Goal: Task Accomplishment & Management: Complete application form

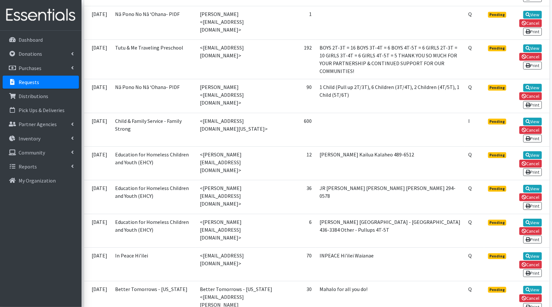
scroll to position [914, 0]
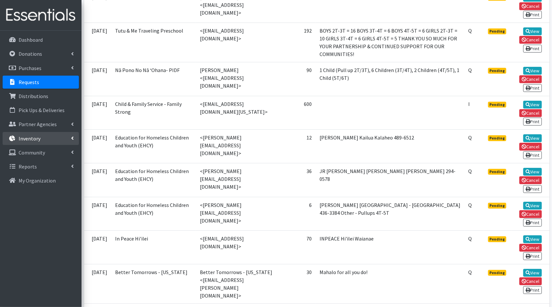
click at [27, 136] on p "Inventory" at bounding box center [30, 138] width 22 height 7
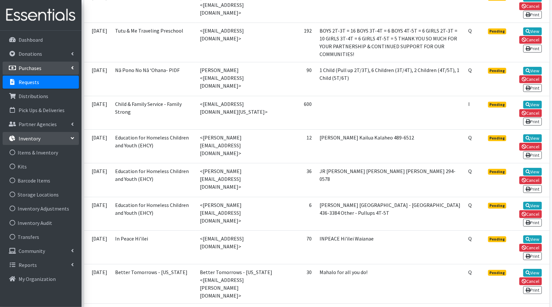
click at [41, 65] on p "Purchases" at bounding box center [30, 68] width 23 height 7
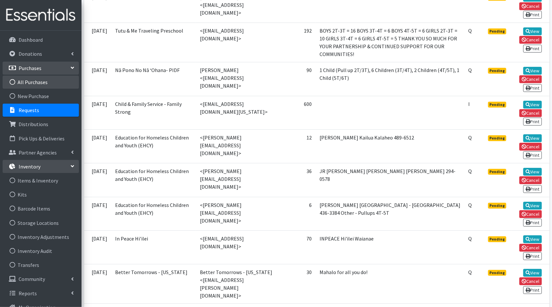
click at [31, 79] on link "All Purchases" at bounding box center [41, 82] width 76 height 13
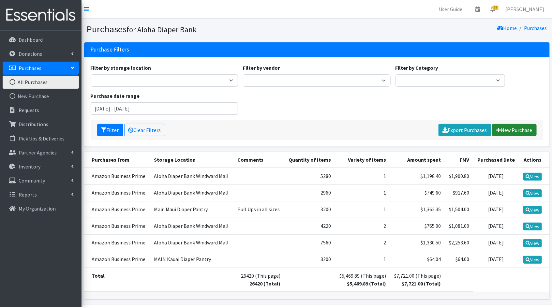
click at [520, 131] on link "New Purchase" at bounding box center [515, 130] width 44 height 12
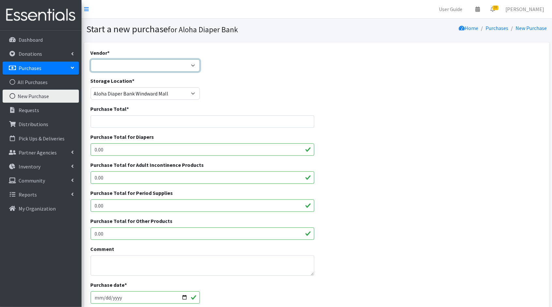
click at [189, 66] on select "Amazon Business Prime COSTCO Fruit of the Loom HDI Wholesale JSL MEDLINE Nation…" at bounding box center [146, 65] width 110 height 12
select select "241"
click at [91, 59] on select "Amazon Business Prime COSTCO Fruit of the Loom HDI Wholesale JSL MEDLINE Nation…" at bounding box center [146, 65] width 110 height 12
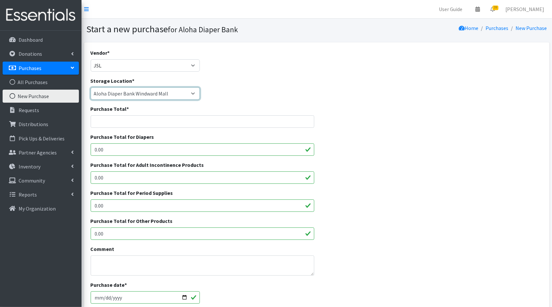
click at [193, 91] on select "Aloha Diaper Bank Windward Mall DHX KOKA Kauai MAIN Kauai Diaper Pantry Main Ma…" at bounding box center [146, 93] width 110 height 12
select select "212"
click at [91, 87] on select "Aloha Diaper Bank Windward Mall DHX KOKA Kauai MAIN Kauai Diaper Pantry Main Ma…" at bounding box center [146, 93] width 110 height 12
click at [219, 119] on input "Purchase Total *" at bounding box center [203, 121] width 224 height 12
paste input "12,657.47"
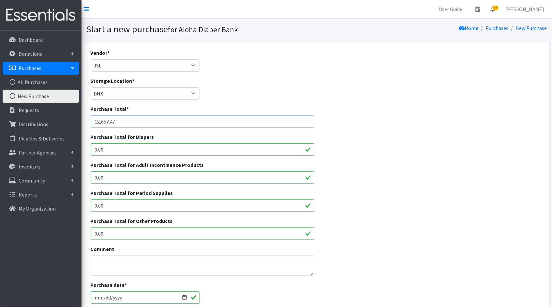
type input "12,657.47"
drag, startPoint x: 159, startPoint y: 152, endPoint x: 81, endPoint y: 144, distance: 78.7
click at [81, 144] on div "User Guide 0 Pick-ups remaining this week View Calendar 39 38 Requests 1 Partne…" at bounding box center [276, 234] width 552 height 468
paste input "12,657.47"
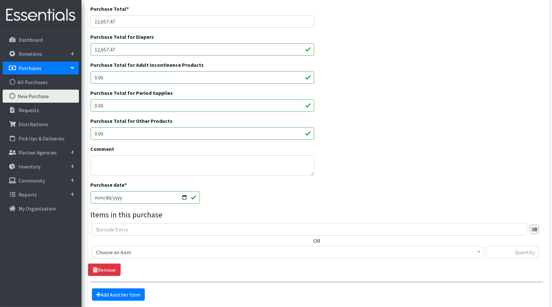
scroll to position [102, 0]
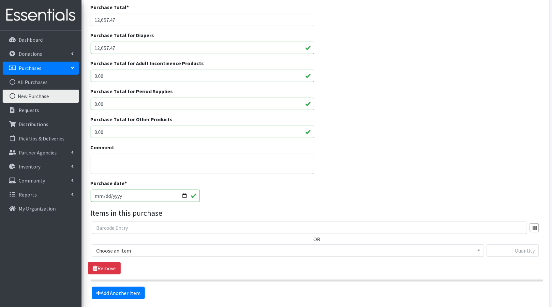
type input "12,657.47"
click at [190, 197] on input "[DATE]" at bounding box center [146, 196] width 110 height 12
click at [186, 197] on input "[DATE]" at bounding box center [146, 196] width 110 height 12
type input "2025-08-19"
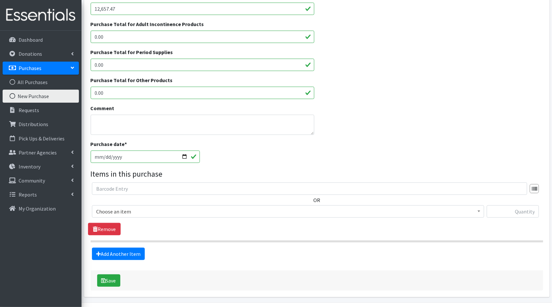
scroll to position [152, 0]
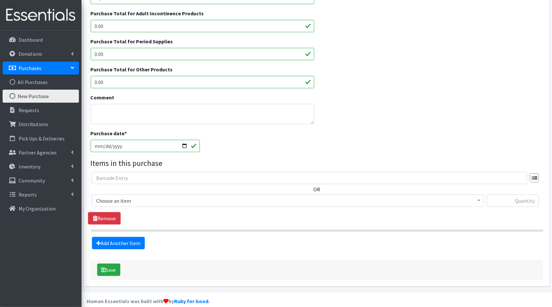
click at [185, 204] on span "Choose an item" at bounding box center [288, 200] width 384 height 9
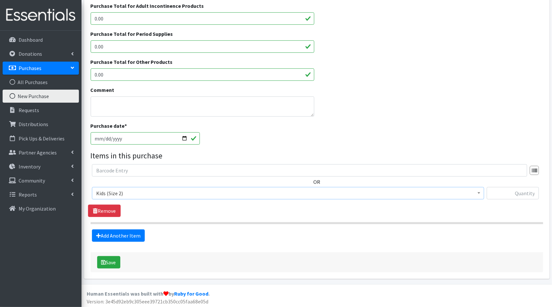
scroll to position [160, 0]
click at [395, 190] on span "Kids (Size 2)" at bounding box center [288, 193] width 384 height 9
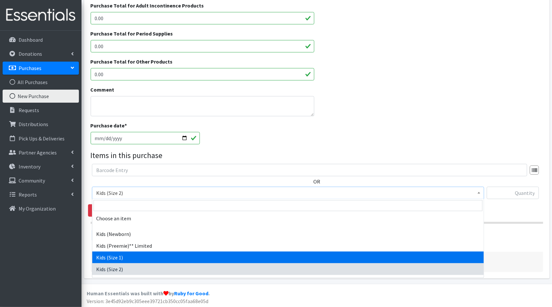
select select "1823"
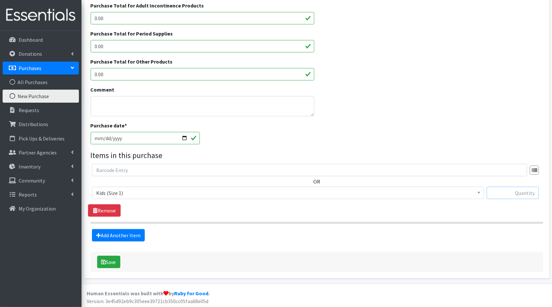
click at [507, 193] on input "text" at bounding box center [513, 193] width 52 height 12
type input "7875"
click at [137, 237] on link "Add Another Item" at bounding box center [118, 235] width 53 height 12
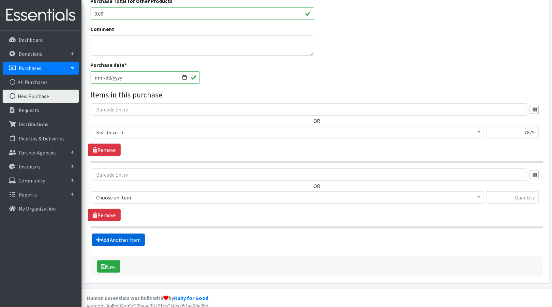
scroll to position [225, 0]
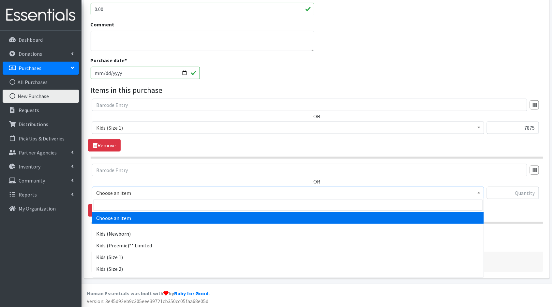
click at [466, 192] on span "Choose an item" at bounding box center [288, 193] width 384 height 9
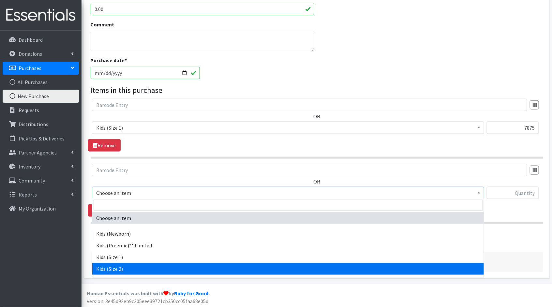
select select "1824"
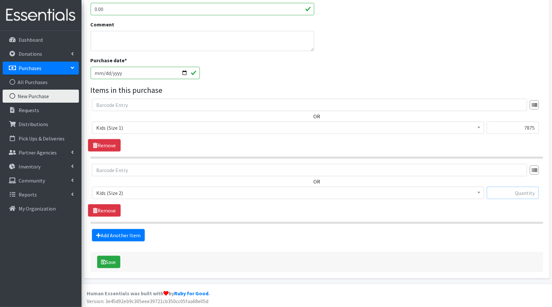
click at [523, 193] on input "text" at bounding box center [513, 193] width 52 height 12
type input "7875"
click at [119, 237] on link "Add Another Item" at bounding box center [118, 235] width 53 height 12
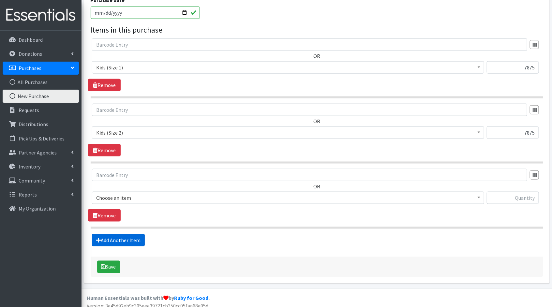
scroll to position [290, 0]
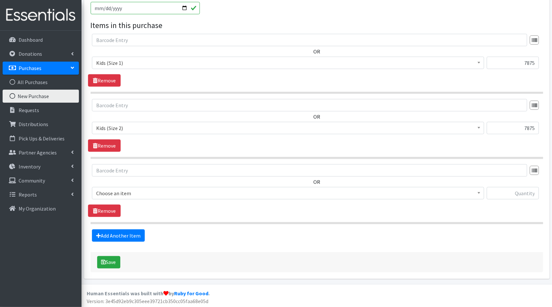
click at [133, 195] on span "Choose an item" at bounding box center [288, 193] width 384 height 9
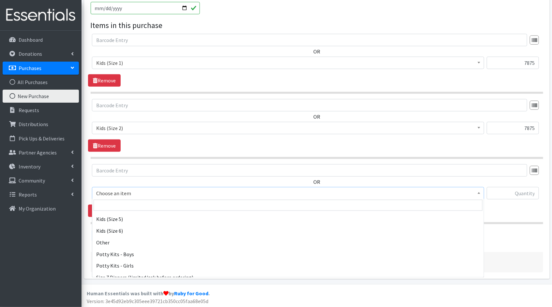
scroll to position [87, 0]
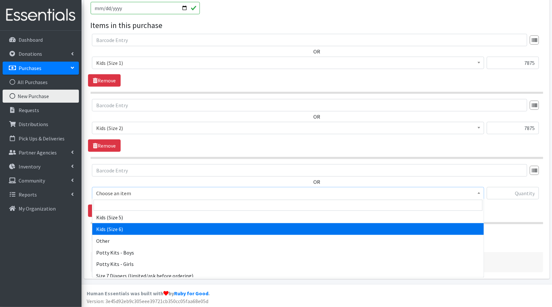
select select "1834"
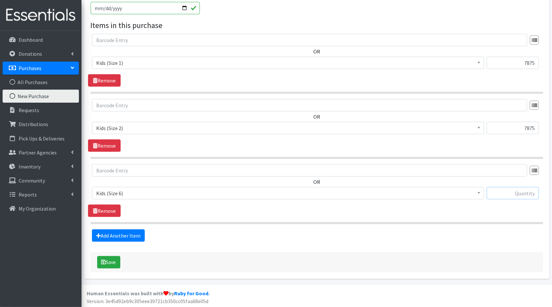
click at [515, 193] on input "text" at bounding box center [513, 193] width 52 height 12
type input "33600"
click at [141, 238] on link "Add Another Item" at bounding box center [118, 236] width 53 height 12
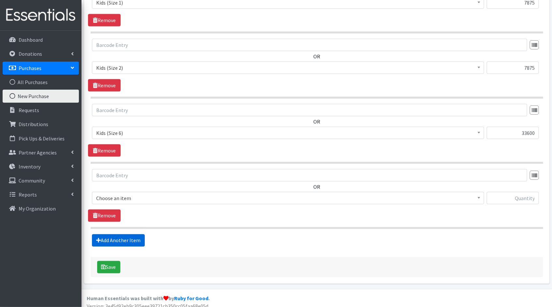
scroll to position [355, 0]
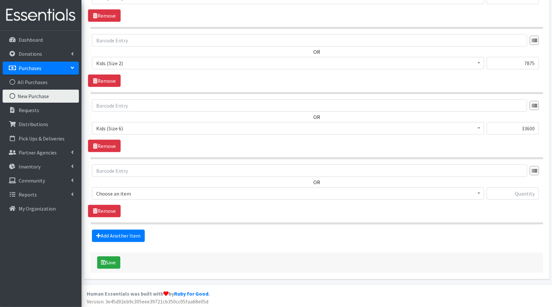
click at [118, 190] on span "Choose an item" at bounding box center [288, 193] width 384 height 9
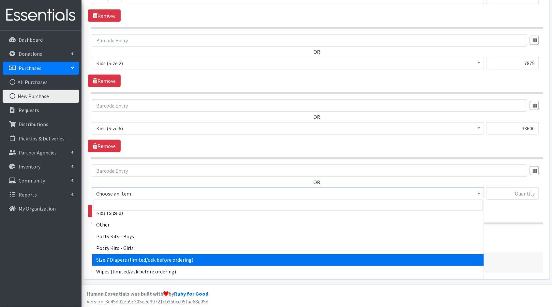
scroll to position [103, 0]
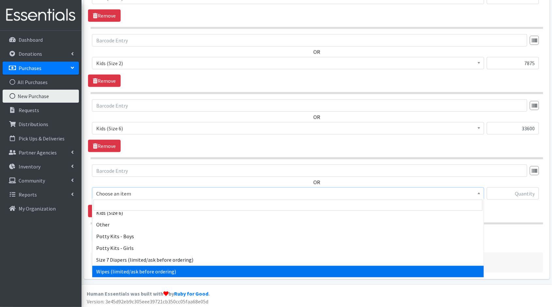
select select "1833"
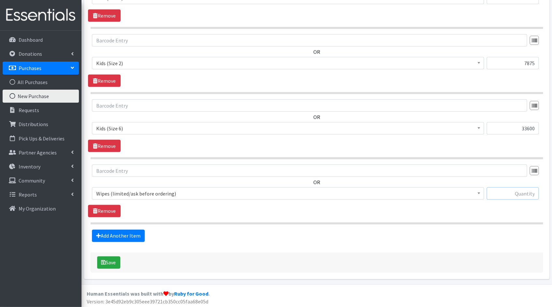
click at [522, 193] on input "text" at bounding box center [513, 194] width 52 height 12
type input "3780"
click at [101, 262] on icon "submit" at bounding box center [103, 262] width 5 height 5
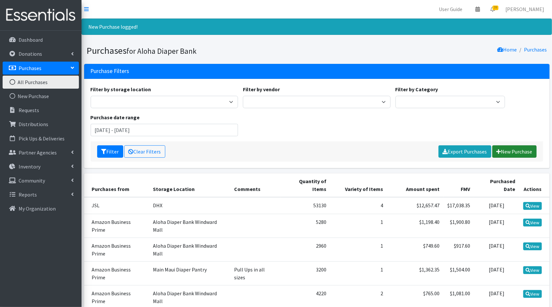
click at [532, 153] on link "New Purchase" at bounding box center [515, 152] width 44 height 12
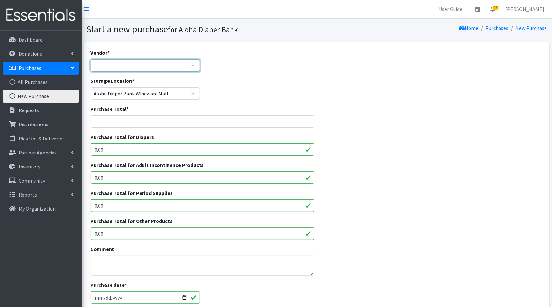
click at [175, 70] on select "Amazon Business Prime COSTCO Fruit of the Loom HDI Wholesale JSL MEDLINE Nation…" at bounding box center [146, 65] width 110 height 12
select select "240"
click at [91, 59] on select "Amazon Business Prime COSTCO Fruit of the Loom HDI Wholesale JSL MEDLINE Nation…" at bounding box center [146, 65] width 110 height 12
click at [200, 123] on input "Purchase Total *" at bounding box center [203, 121] width 224 height 12
type input "162.58"
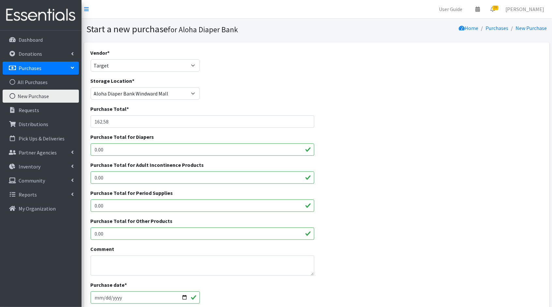
click at [282, 152] on input "0.00" at bounding box center [203, 150] width 224 height 12
drag, startPoint x: 140, startPoint y: 151, endPoint x: 82, endPoint y: 152, distance: 57.8
click at [82, 152] on div "Vendor * Amazon Business Prime COSTCO Fruit of the Loom HDI Wholesale JSL MEDLI…" at bounding box center [317, 242] width 471 height 401
type input "162.58"
click at [370, 154] on div "Purchase Total for Diapers 162.58" at bounding box center [317, 147] width 458 height 28
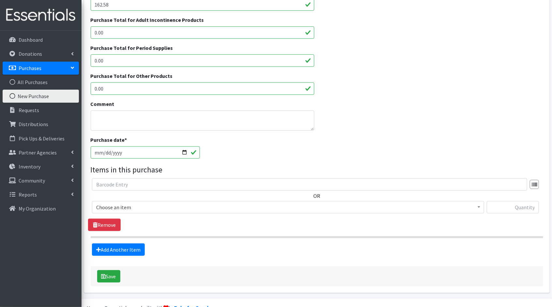
scroll to position [151, 0]
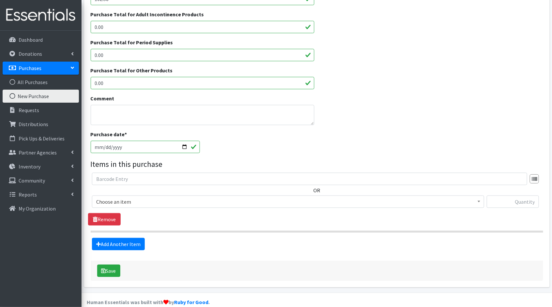
click at [311, 205] on span "Choose an item" at bounding box center [288, 201] width 384 height 9
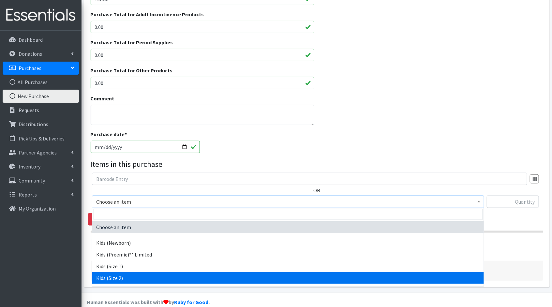
select select "1824"
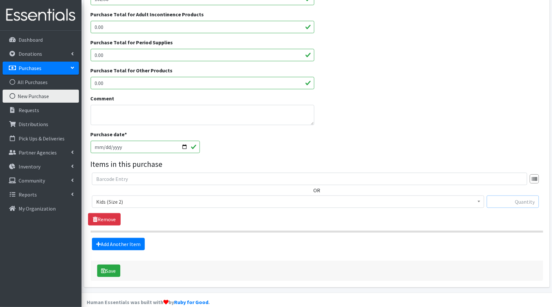
click at [492, 201] on input "text" at bounding box center [513, 202] width 52 height 12
type input "810"
click at [109, 270] on button "Save" at bounding box center [108, 271] width 23 height 12
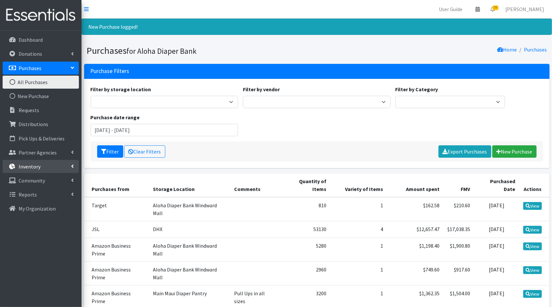
click at [30, 173] on li "Inventory Items & Inventory Kits Barcode Items Storage Locations Inventory Adju…" at bounding box center [41, 167] width 76 height 14
click at [62, 167] on link "Inventory" at bounding box center [41, 166] width 76 height 13
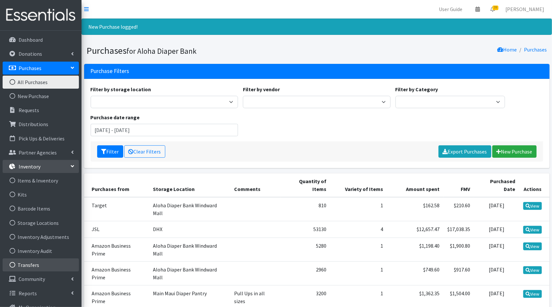
click at [49, 267] on link "Transfers" at bounding box center [41, 265] width 76 height 13
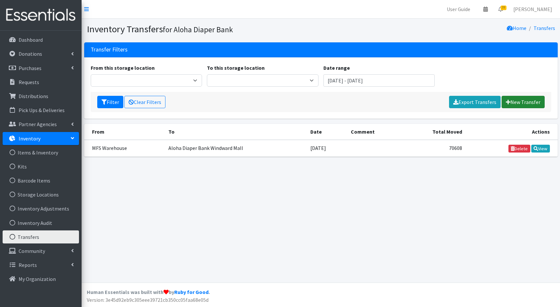
click at [538, 102] on link "New Transfer" at bounding box center [522, 102] width 43 height 12
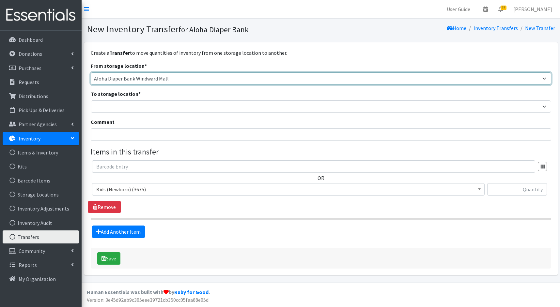
click at [201, 78] on select "Aloha Diaper Bank Windward Mall DHX KOKA Kauai MAIN Kauai Diaper Pantry Main Ma…" at bounding box center [321, 78] width 460 height 12
select select "212"
click at [91, 72] on select "Aloha Diaper Bank Windward Mall DHX KOKA Kauai MAIN Kauai Diaper Pantry Main Ma…" at bounding box center [321, 78] width 460 height 12
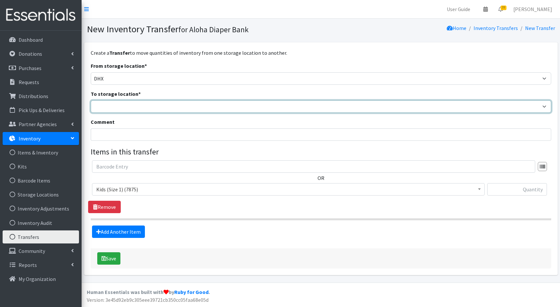
click at [177, 104] on select "Aloha Diaper Bank Windward Mall DHX KOKA Kauai MAIN Kauai Diaper Pantry Main Ma…" at bounding box center [321, 106] width 460 height 12
select select "245"
click at [91, 100] on select "Aloha Diaper Bank Windward Mall DHX KOKA Kauai MAIN Kauai Diaper Pantry Main Ma…" at bounding box center [321, 106] width 460 height 12
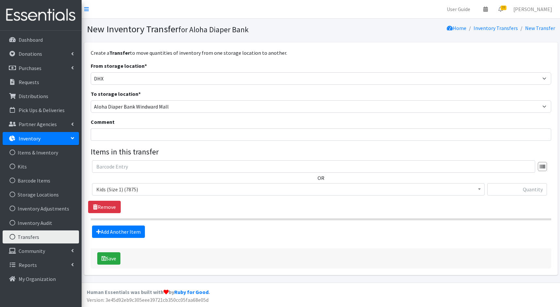
click at [155, 189] on span "Kids (Size 1) (7875)" at bounding box center [288, 189] width 384 height 9
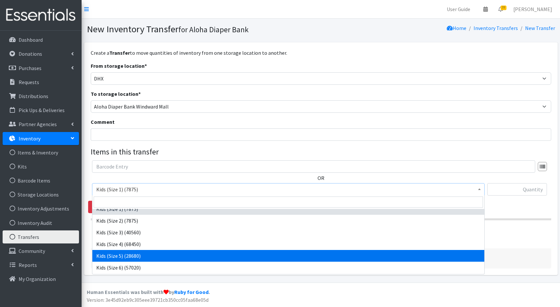
scroll to position [8, 0]
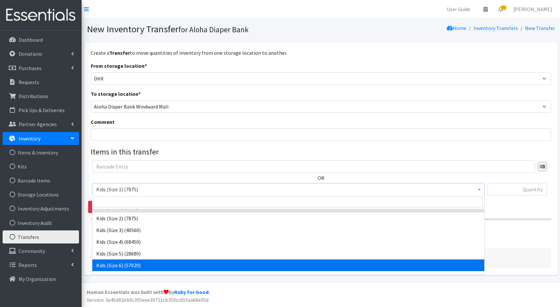
select select "1834"
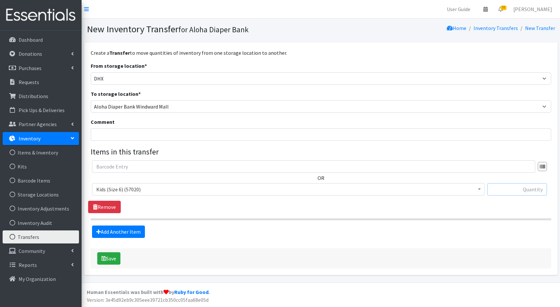
click at [525, 192] on input "text" at bounding box center [517, 189] width 60 height 12
click at [211, 192] on span "Kids (Size 6) (57020)" at bounding box center [288, 189] width 384 height 9
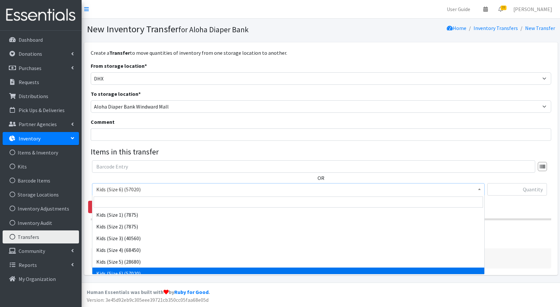
scroll to position [28, 0]
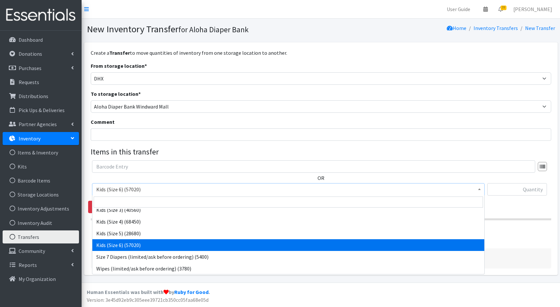
click at [211, 192] on span "Kids (Size 6) (57020)" at bounding box center [288, 189] width 384 height 9
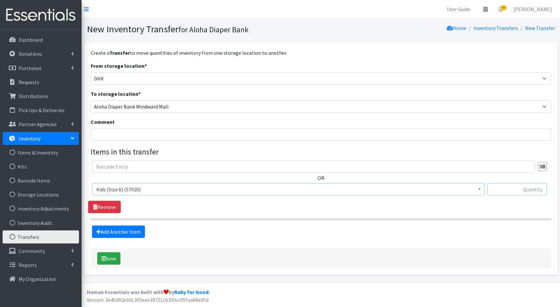
click at [532, 190] on input "text" at bounding box center [517, 189] width 60 height 12
type input "16720"
click at [118, 234] on link "Add Another Item" at bounding box center [118, 232] width 53 height 12
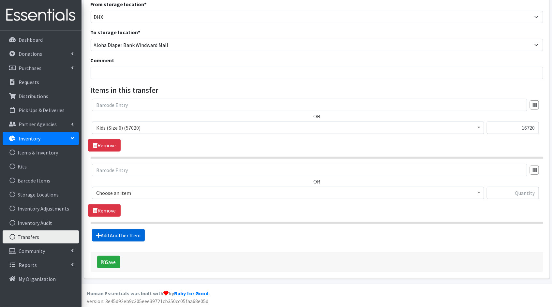
scroll to position [62, 0]
click at [142, 195] on span "Kids (Size 1) (7875)" at bounding box center [288, 193] width 384 height 9
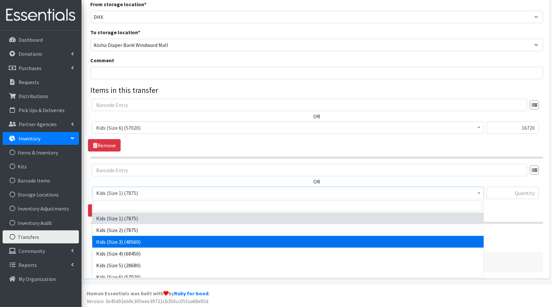
select select "1825"
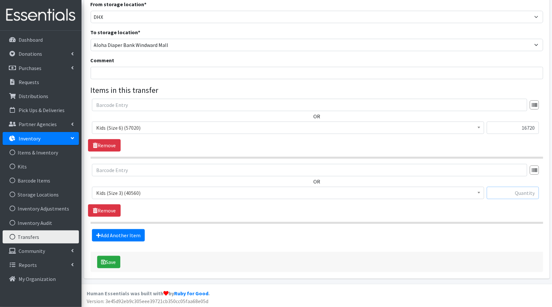
click at [497, 192] on input "text" at bounding box center [513, 193] width 52 height 12
type input "14508"
click at [102, 261] on icon "submit" at bounding box center [103, 262] width 5 height 5
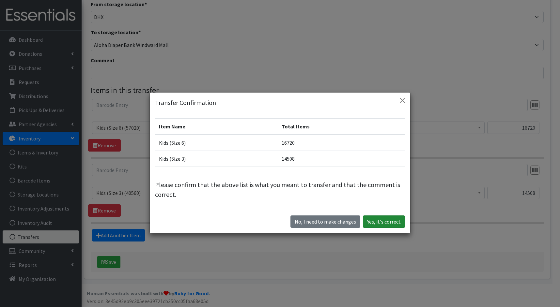
click at [394, 223] on button "Yes, it's correct" at bounding box center [384, 222] width 42 height 12
